Goal: Information Seeking & Learning: Understand process/instructions

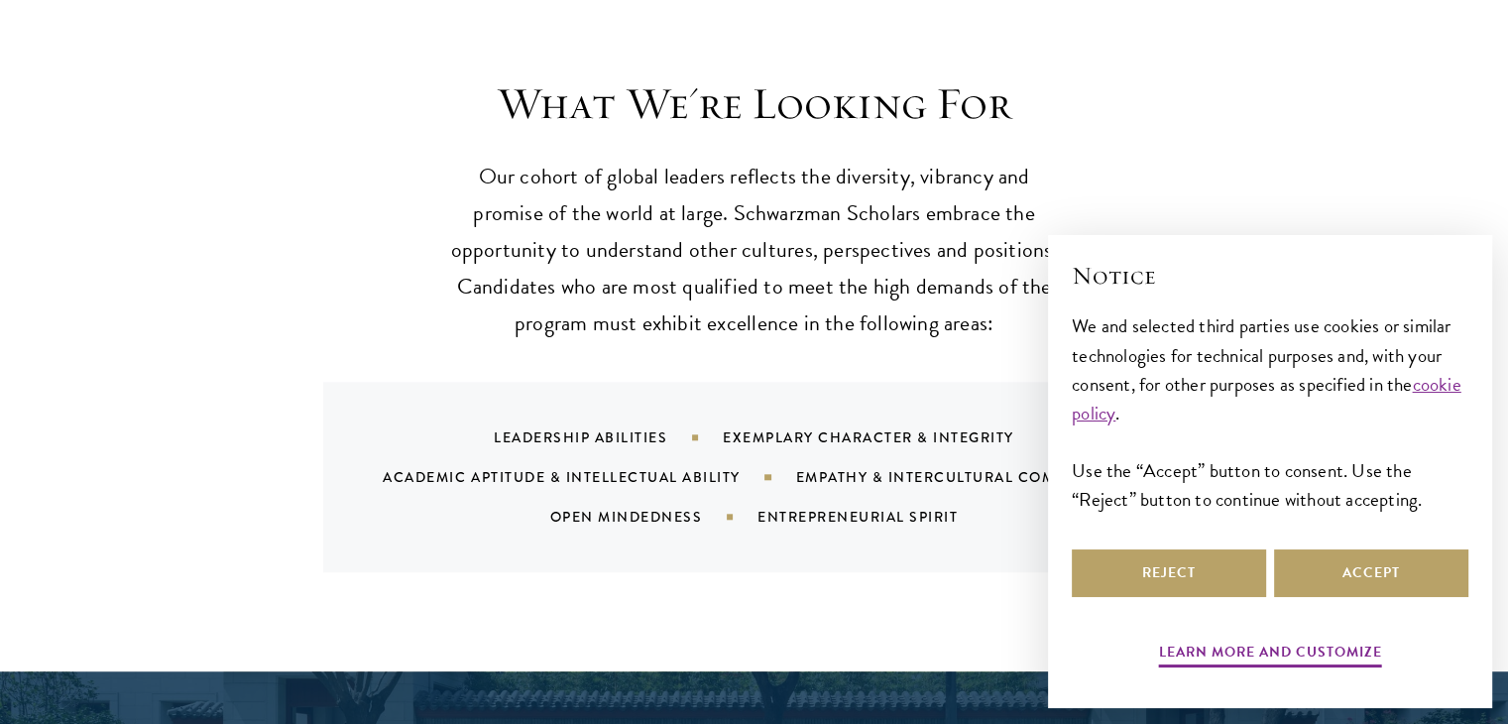
scroll to position [1879, 0]
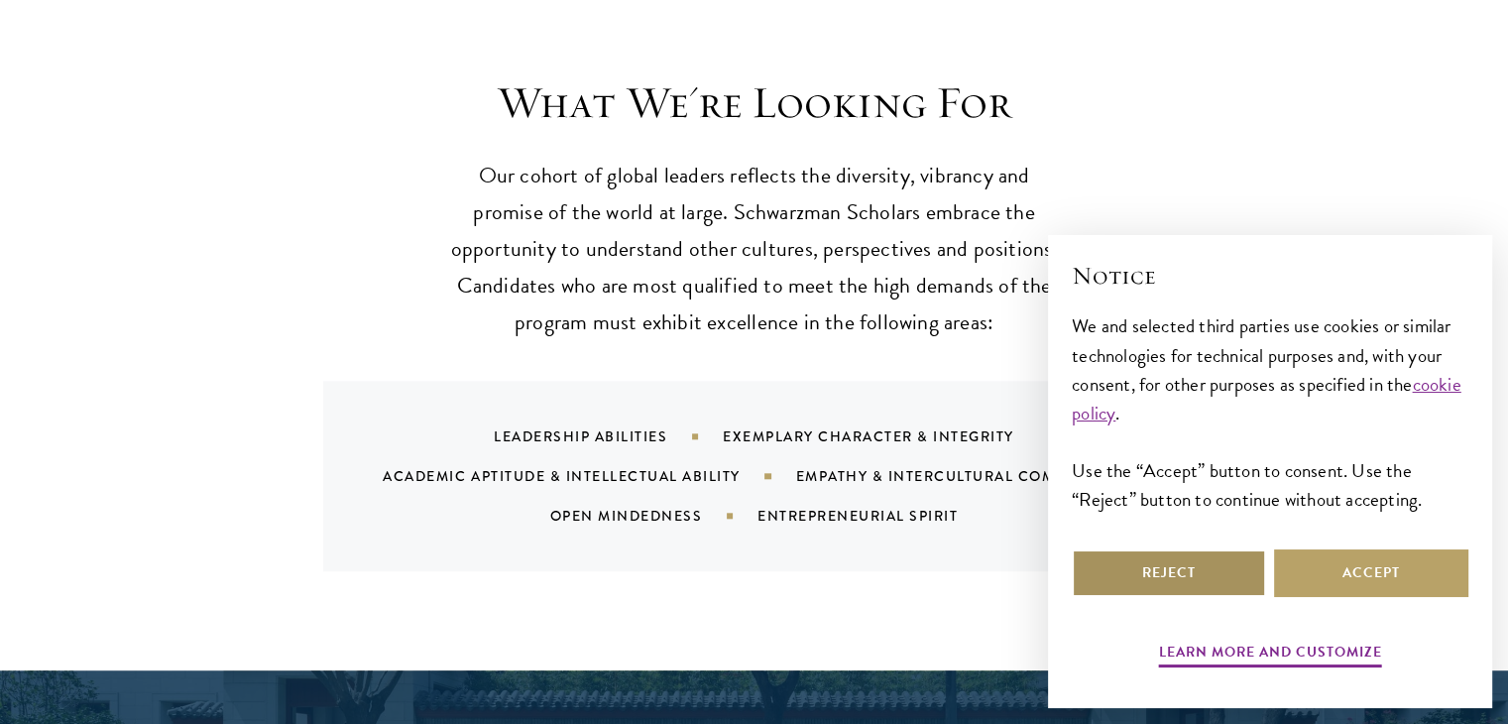
click at [1201, 574] on button "Reject" at bounding box center [1169, 573] width 194 height 48
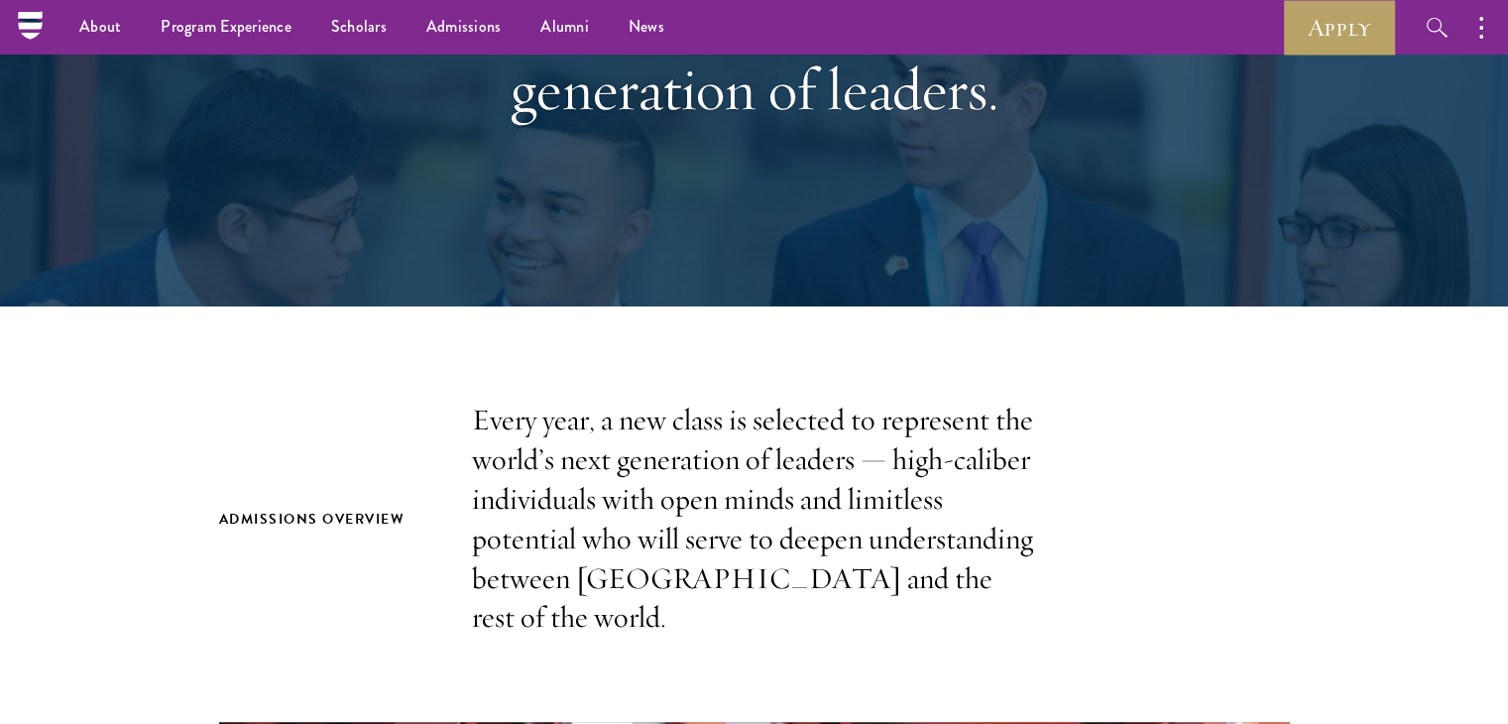
scroll to position [0, 0]
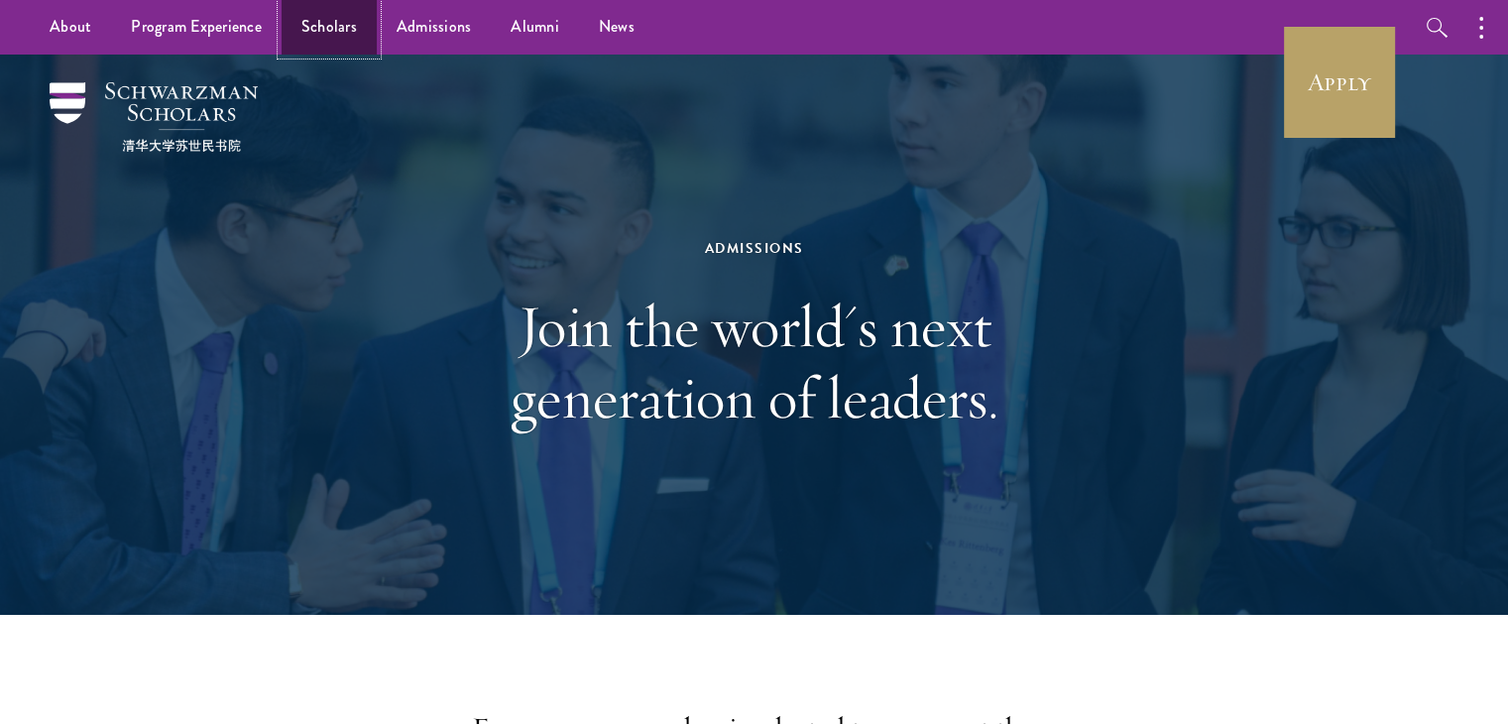
click at [315, 49] on link "Scholars" at bounding box center [329, 27] width 95 height 55
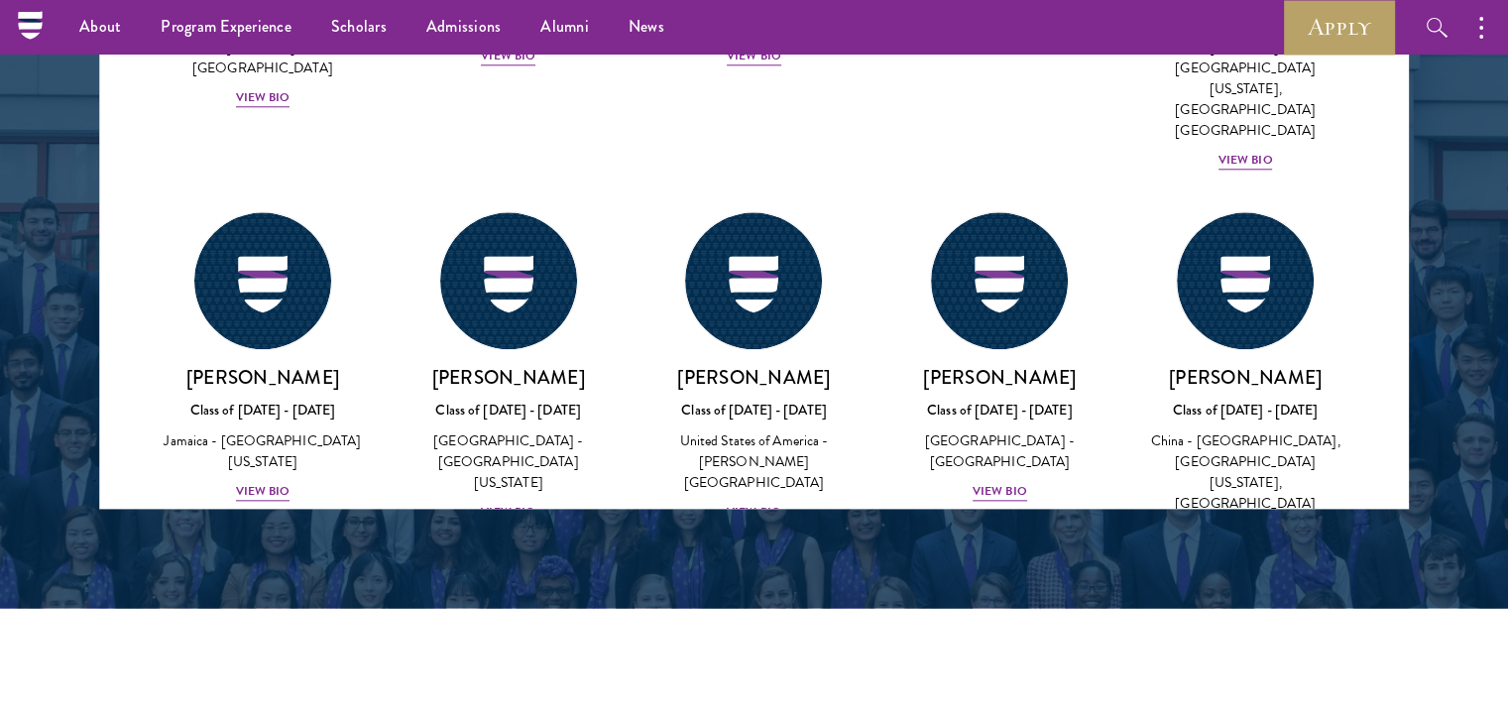
scroll to position [2617, 0]
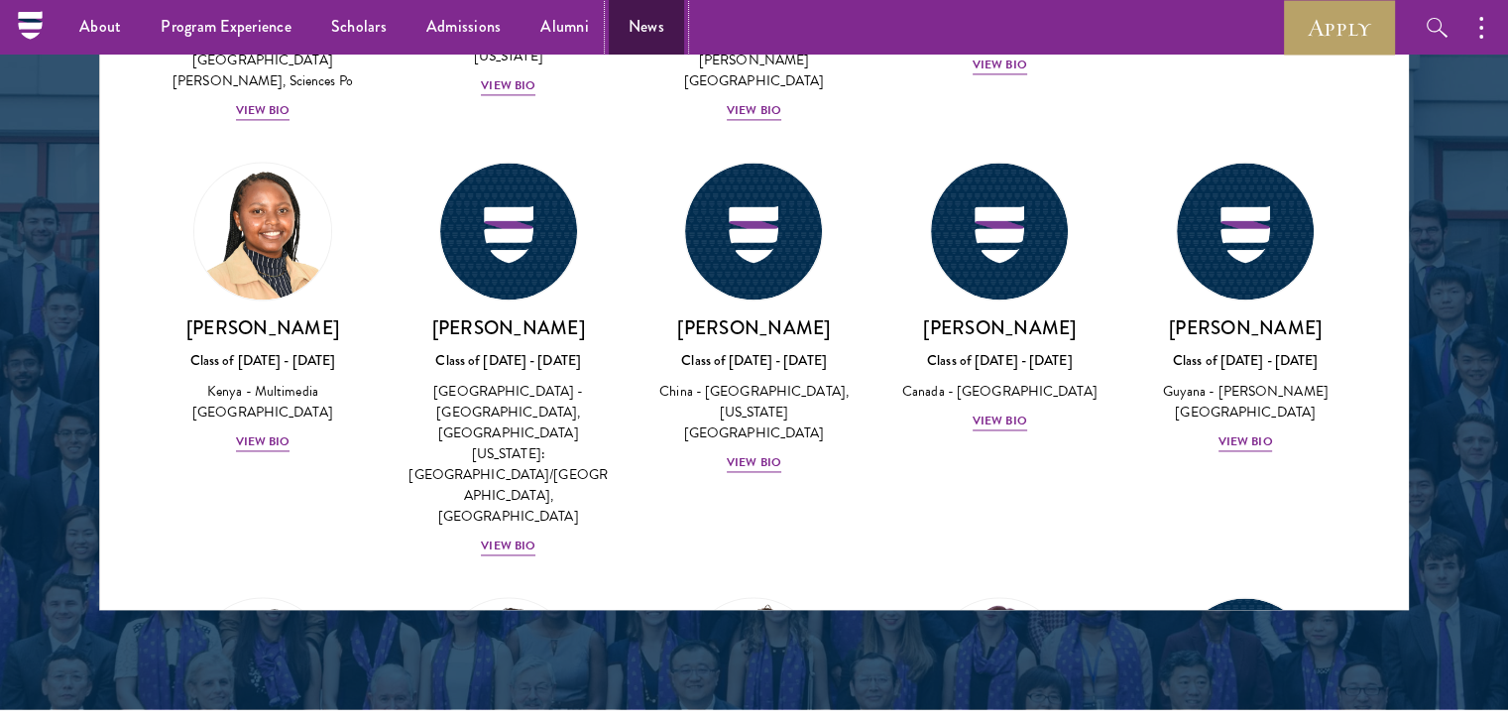
click at [651, 25] on link "News" at bounding box center [646, 27] width 75 height 55
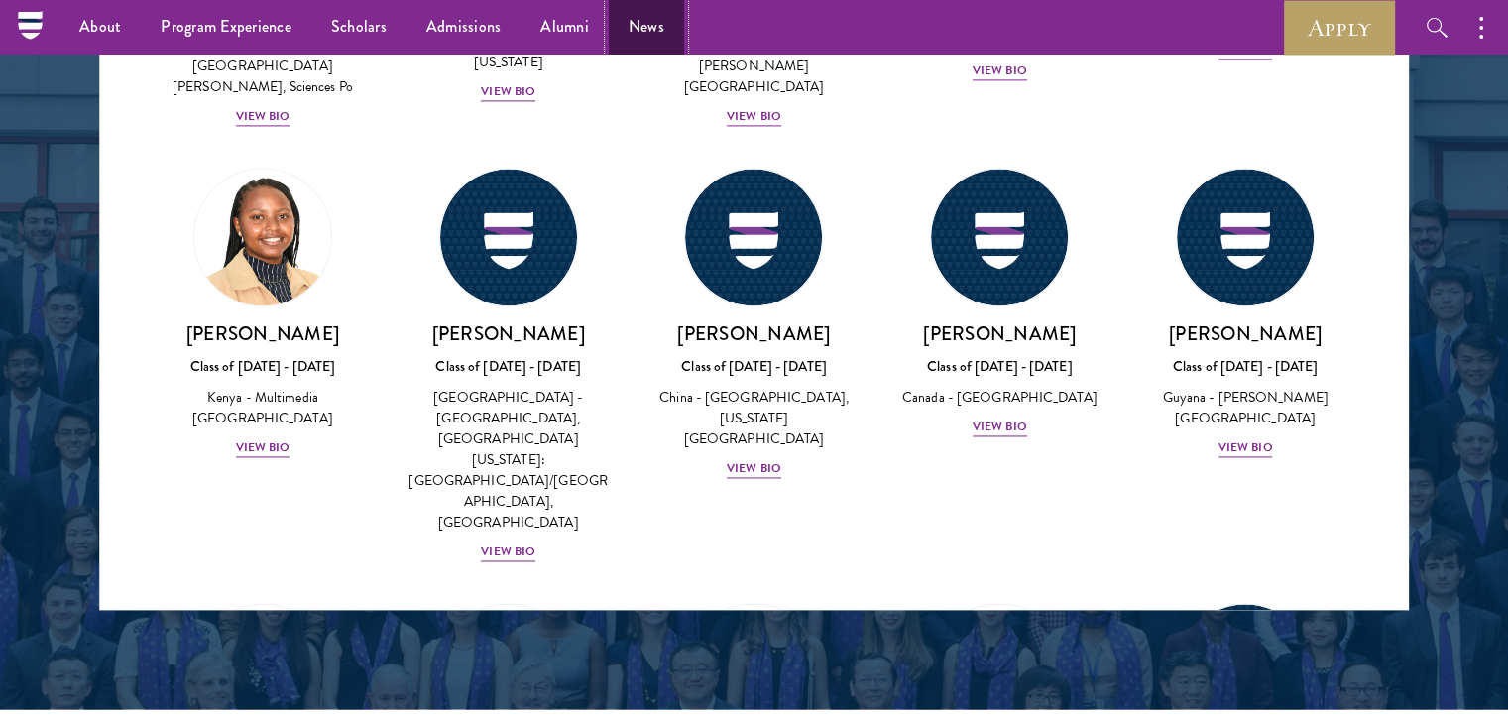
scroll to position [2922, 0]
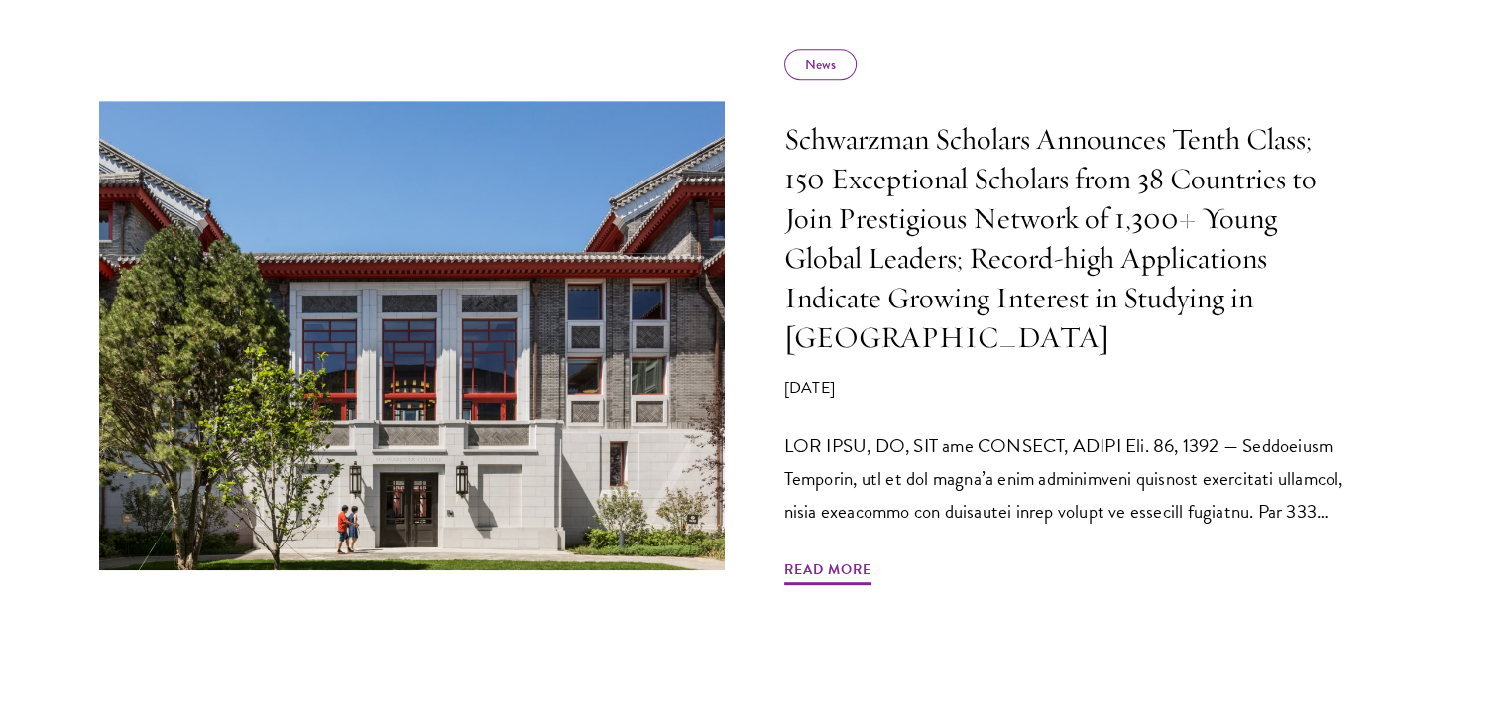
scroll to position [963, 0]
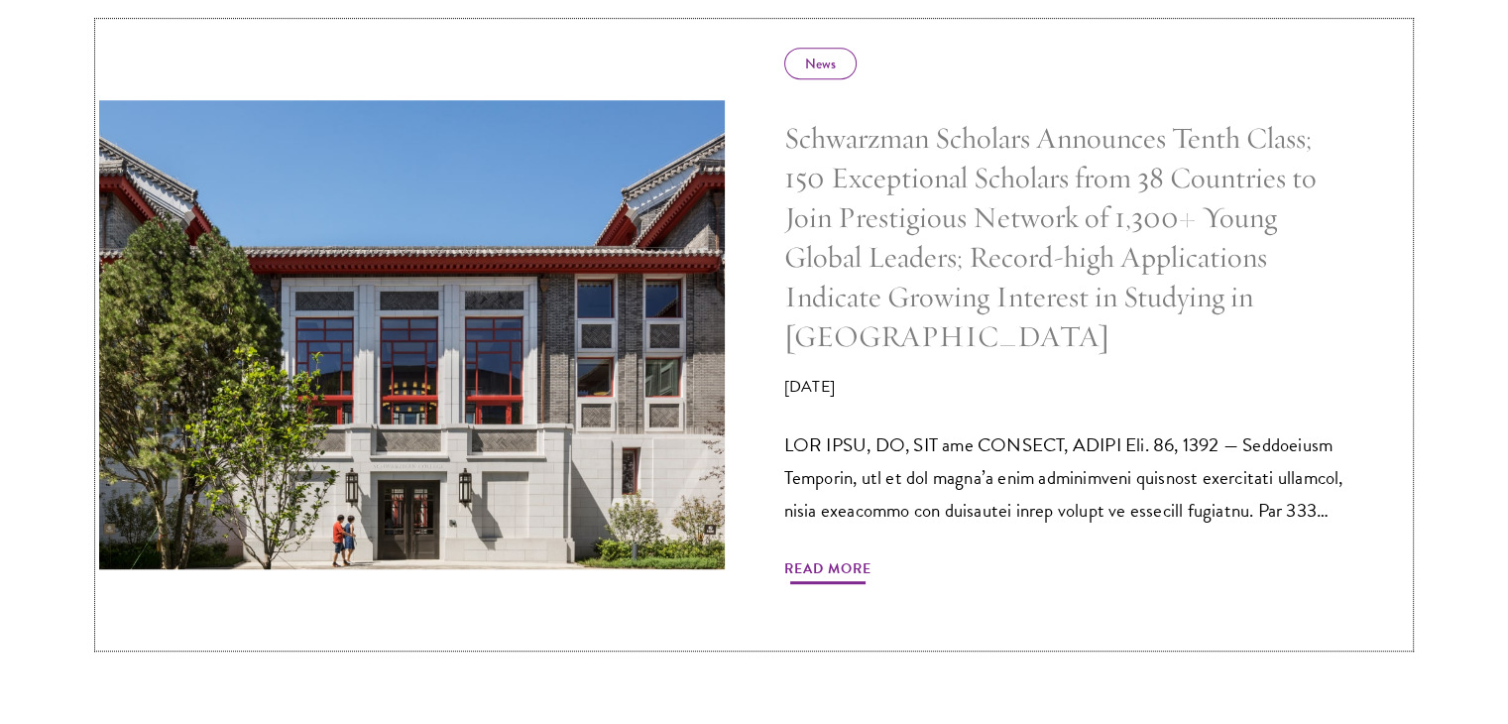
click at [829, 556] on span "Read More" at bounding box center [827, 571] width 87 height 31
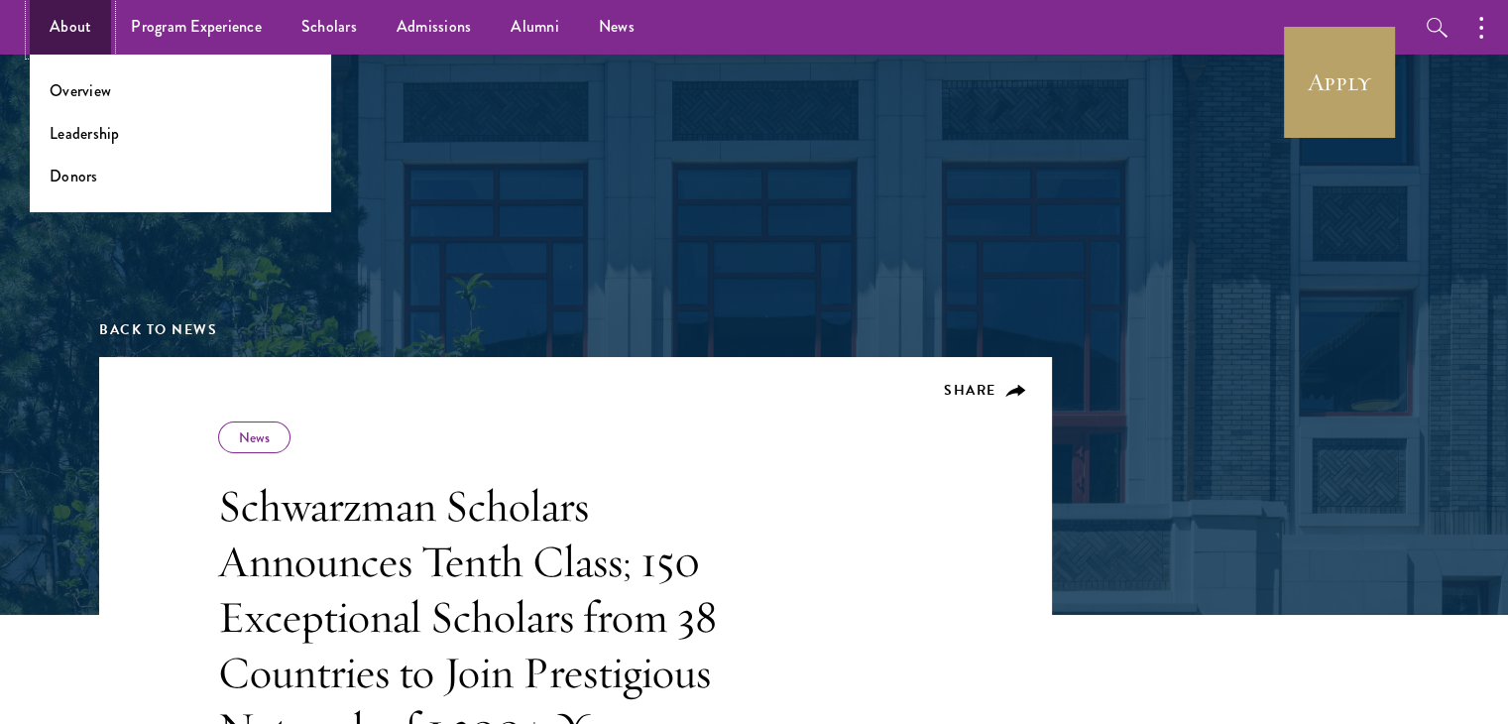
click at [36, 31] on link "About" at bounding box center [70, 27] width 81 height 55
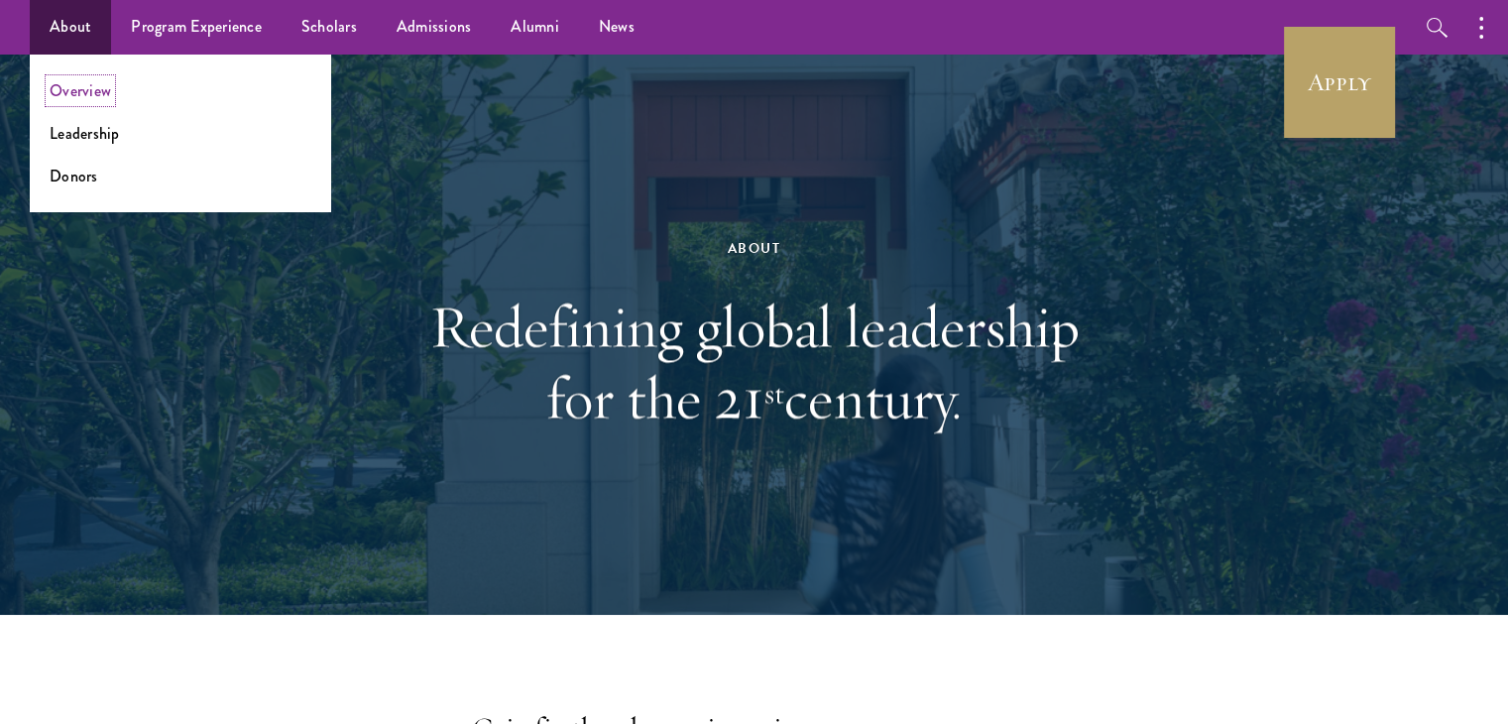
click at [83, 97] on link "Overview" at bounding box center [80, 90] width 61 height 23
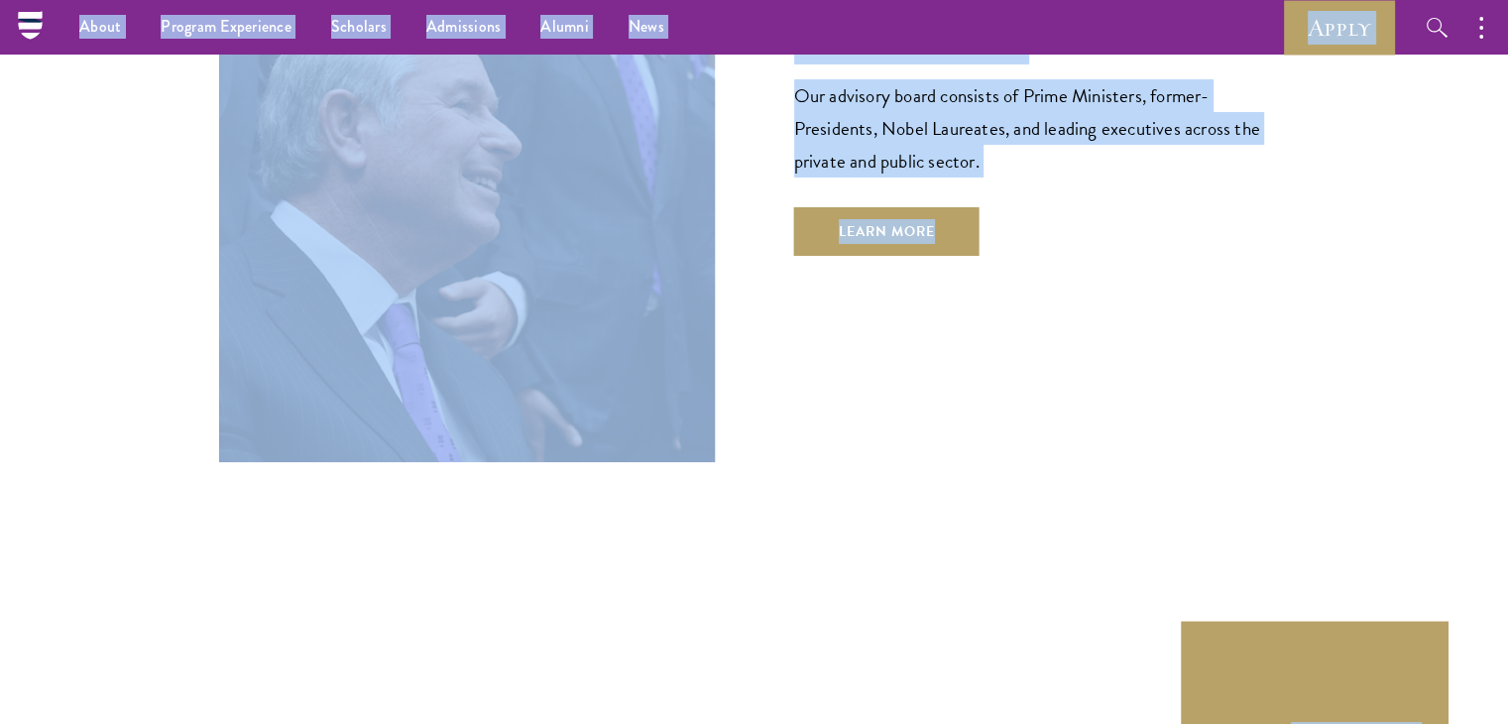
scroll to position [7178, 0]
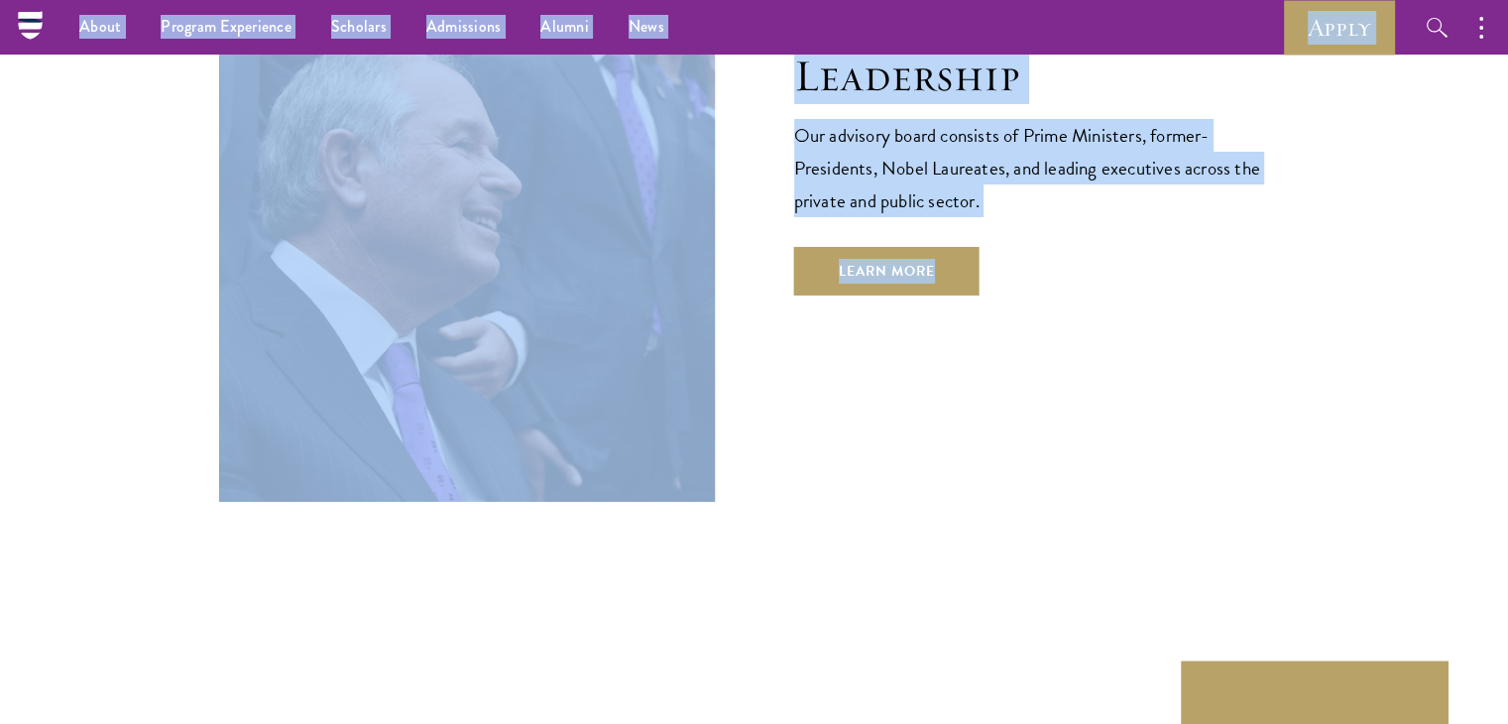
click at [747, 382] on section "Leadership Our advisory board consists of Prime Ministers, former-Presidents, N…" at bounding box center [754, 251] width 1508 height 820
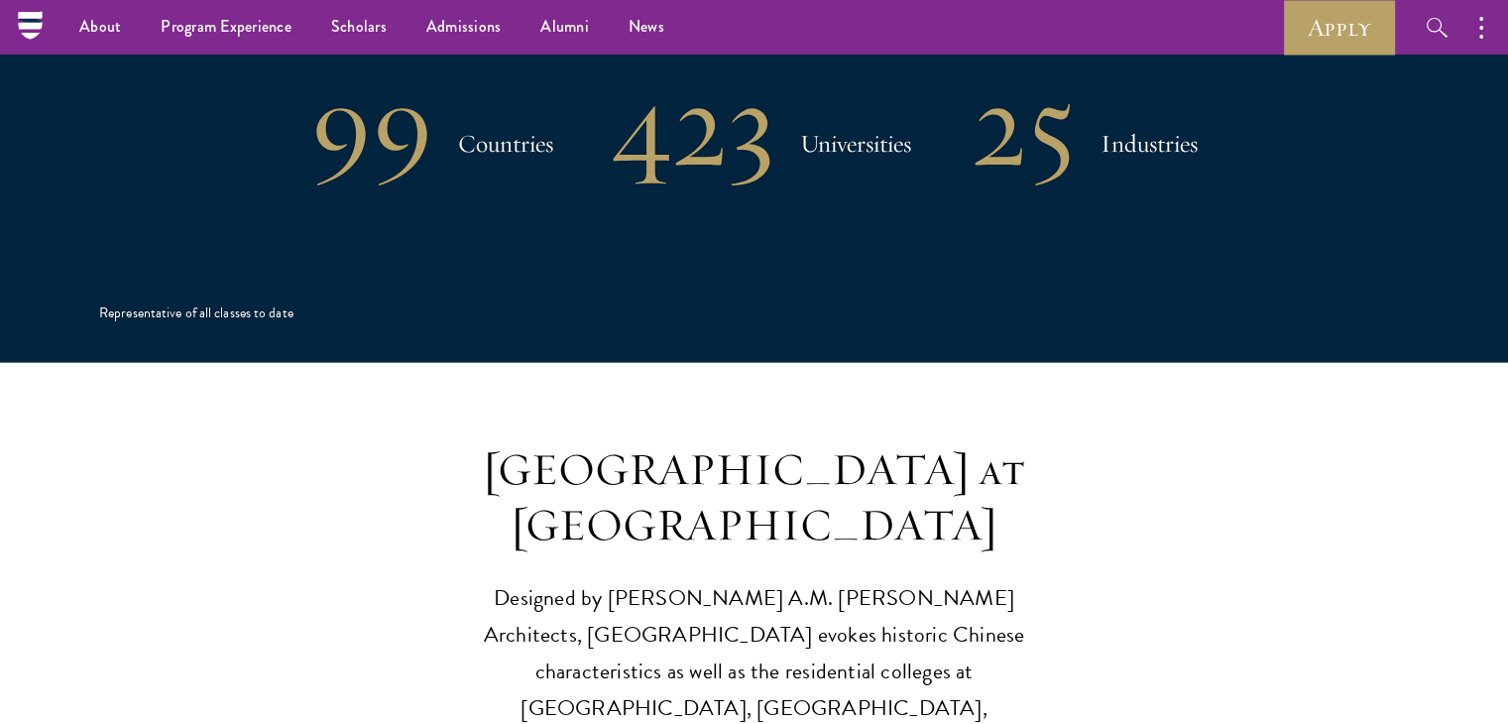
scroll to position [4132, 0]
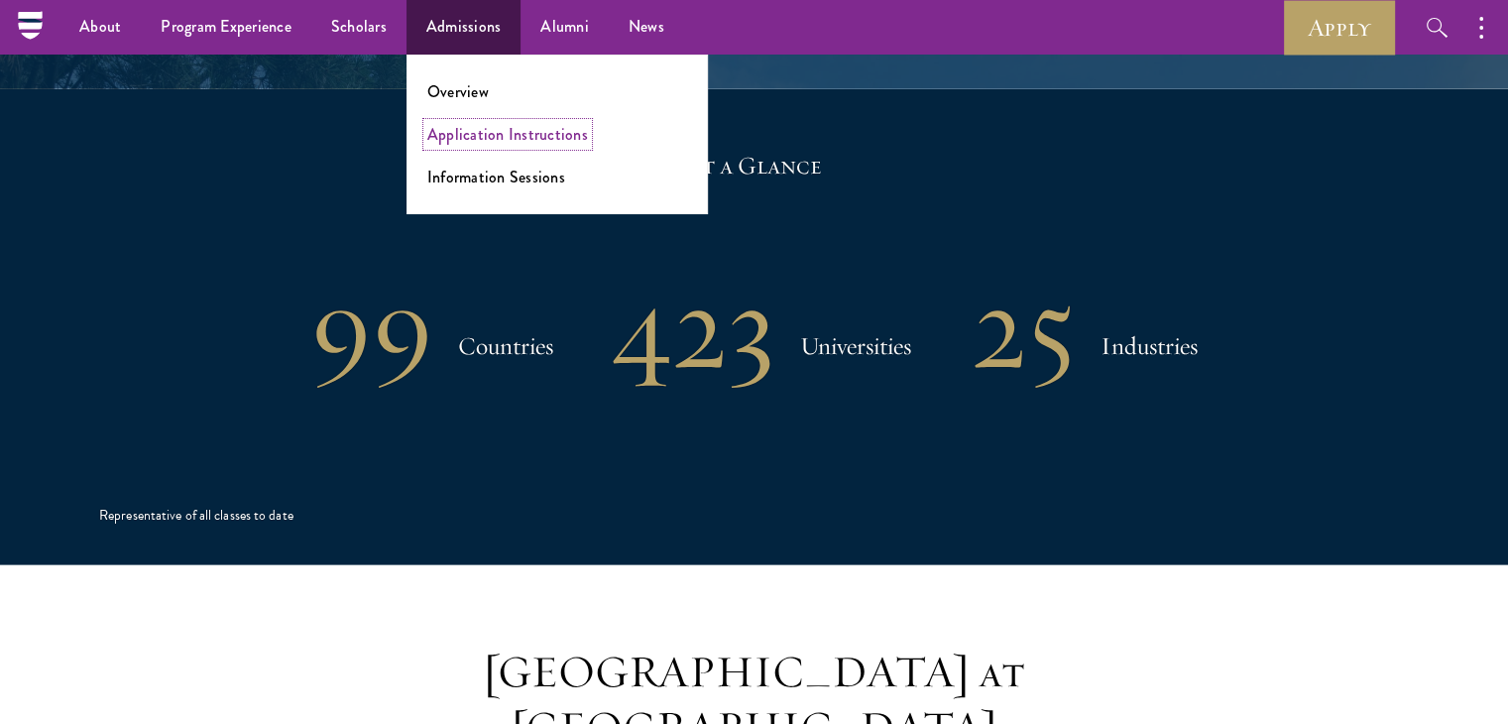
click at [505, 136] on link "Application Instructions" at bounding box center [507, 134] width 161 height 23
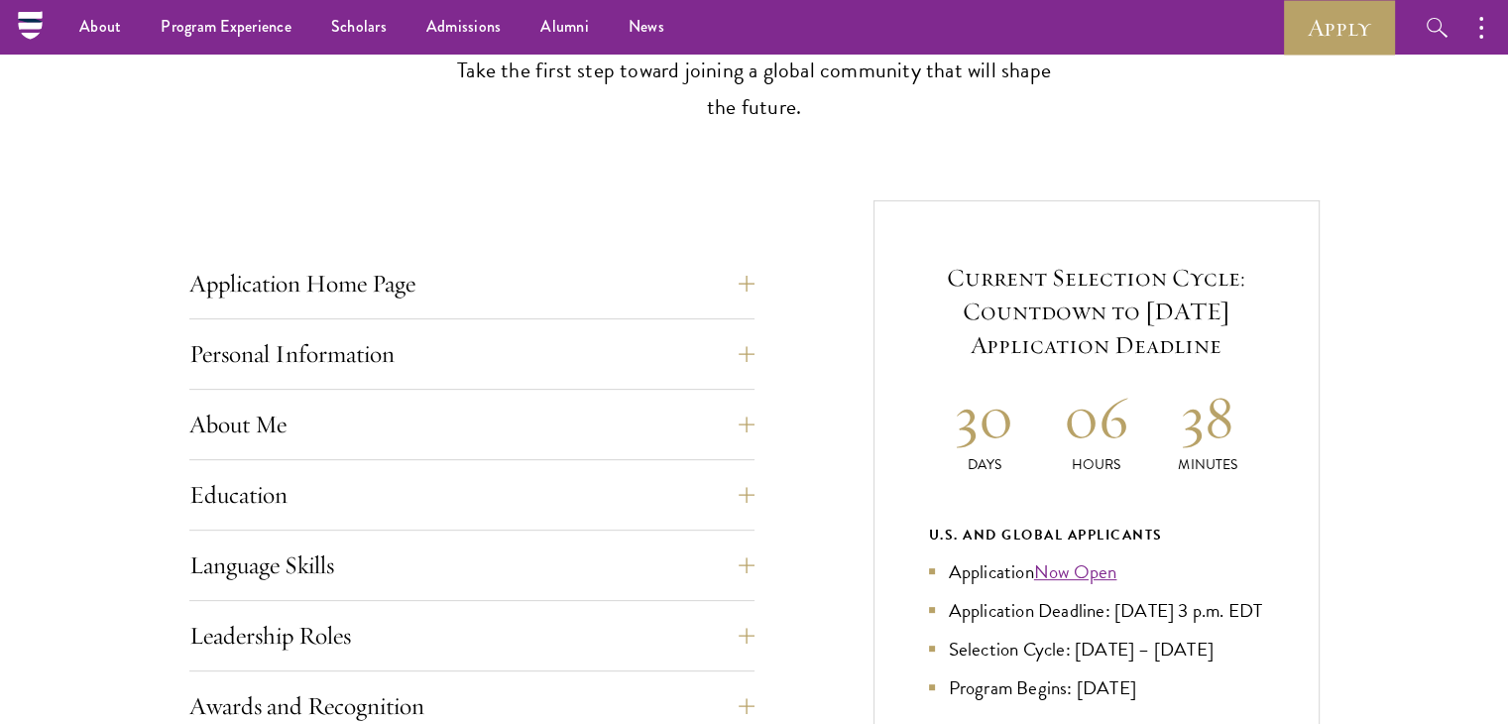
scroll to position [549, 0]
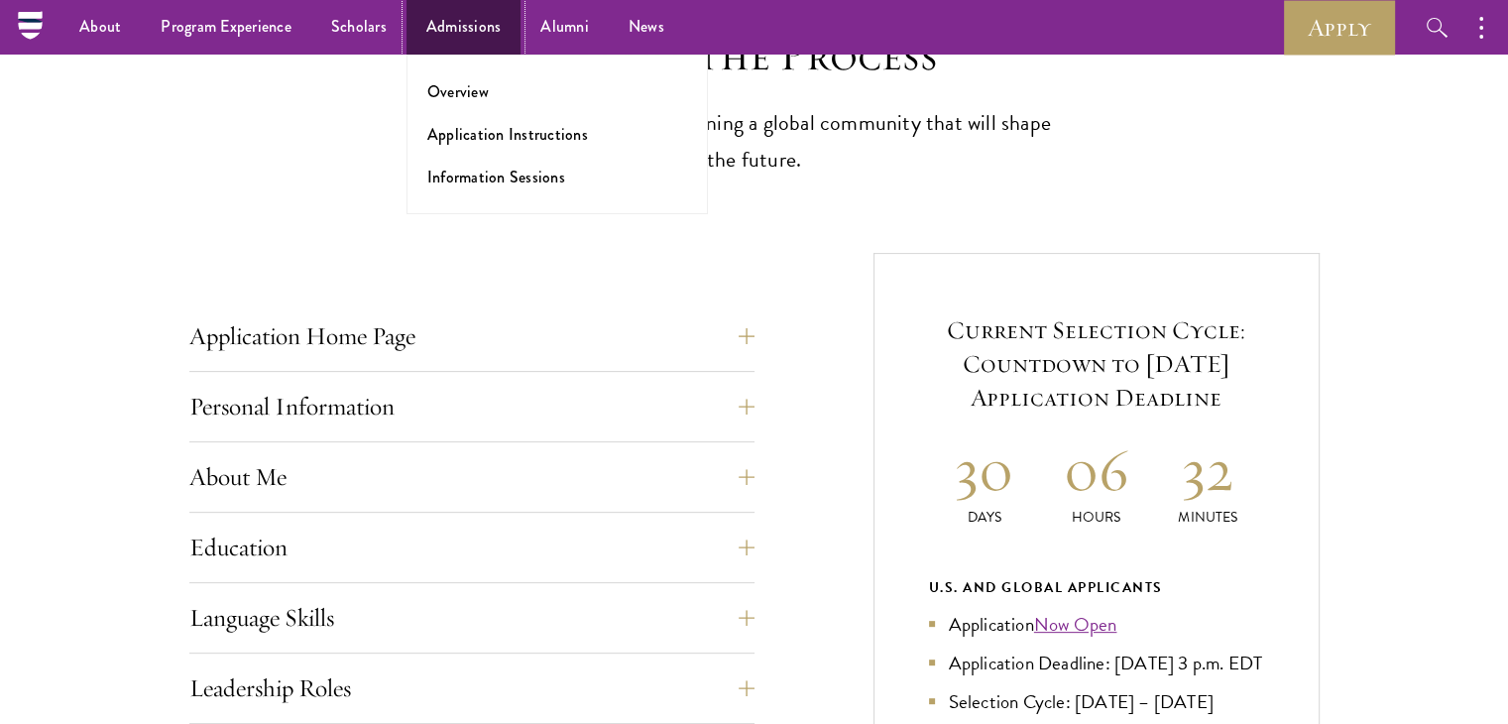
click at [445, 25] on link "Admissions" at bounding box center [463, 27] width 115 height 55
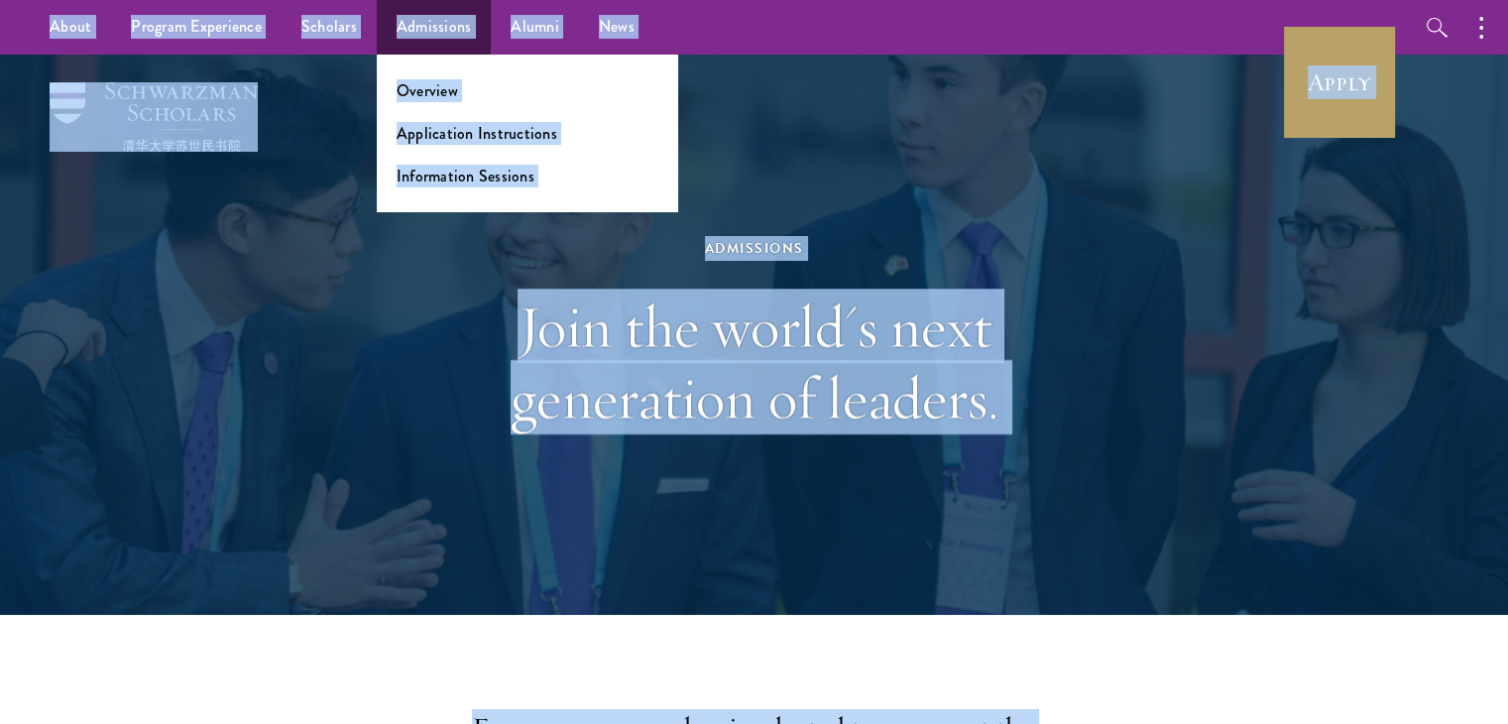
click at [470, 209] on ul "Overview Application Instructions Information Sessions" at bounding box center [527, 134] width 301 height 158
